Goal: Task Accomplishment & Management: Manage account settings

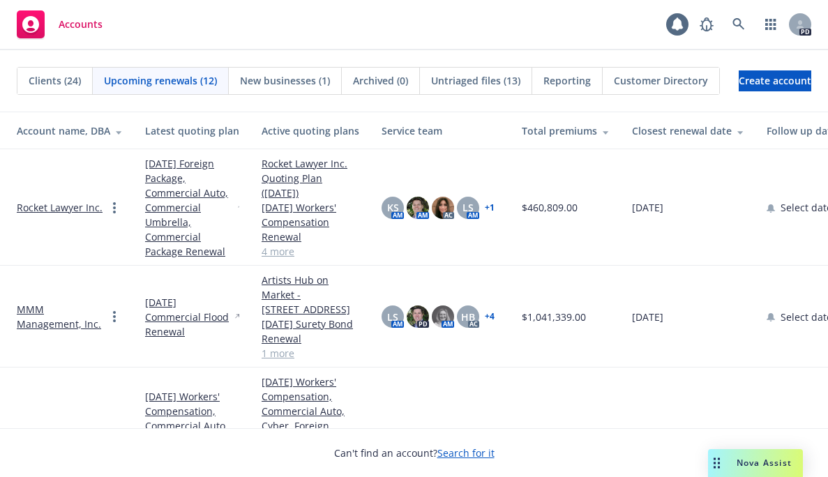
scroll to position [546, 0]
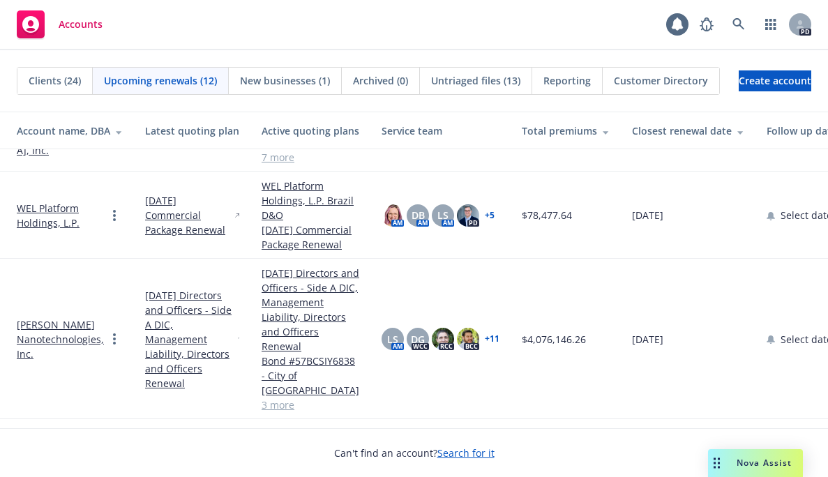
click at [56, 19] on div "Accounts" at bounding box center [60, 24] width 86 height 28
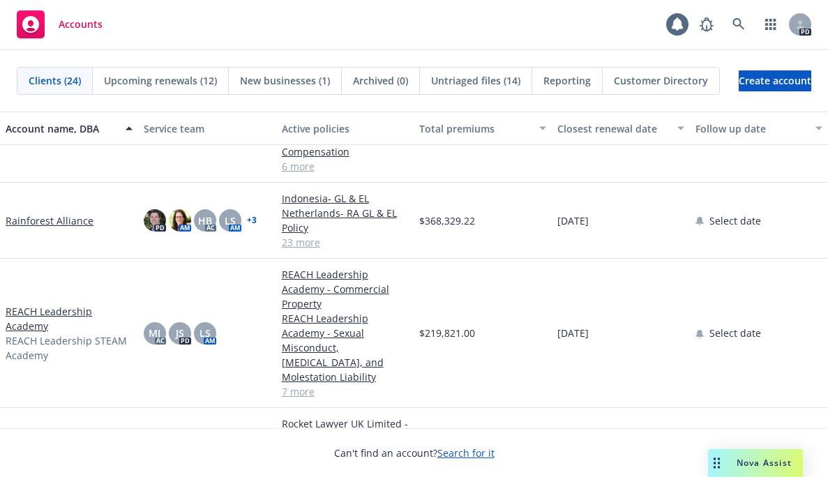
scroll to position [907, 0]
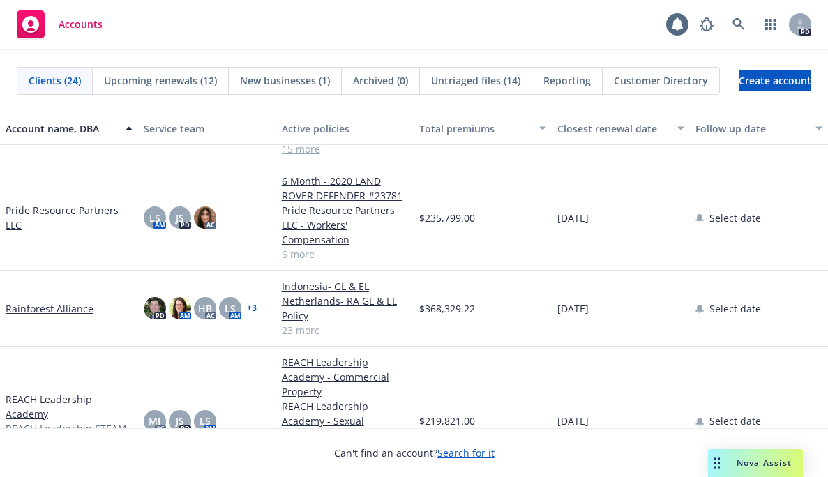
click at [27, 208] on link "Pride Resource Partners LLC" at bounding box center [69, 217] width 127 height 29
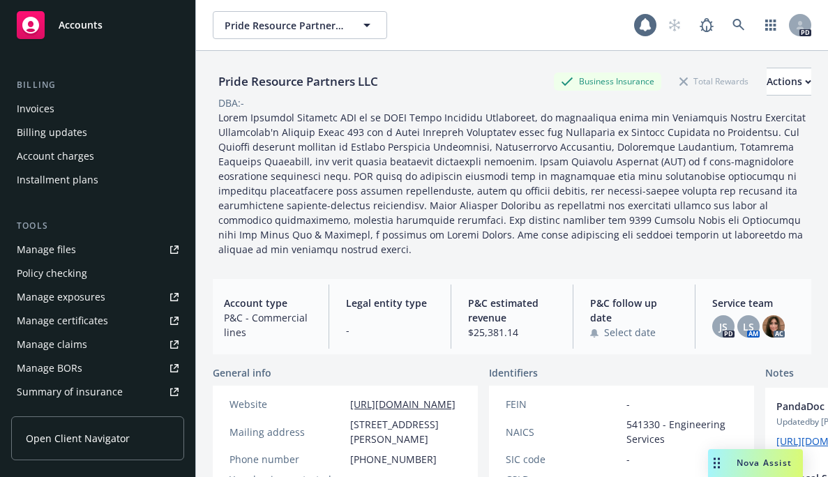
scroll to position [225, 0]
click at [47, 248] on div "Manage files" at bounding box center [46, 248] width 59 height 22
